Goal: Go to known website: Access a specific website the user already knows

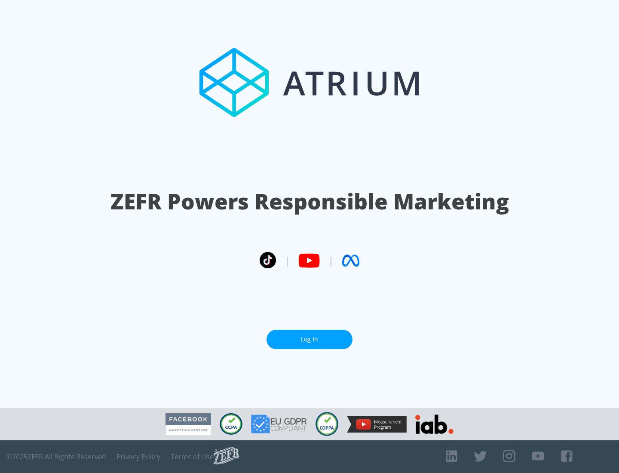
click at [309, 336] on link "Log In" at bounding box center [309, 339] width 86 height 19
